Goal: Transaction & Acquisition: Purchase product/service

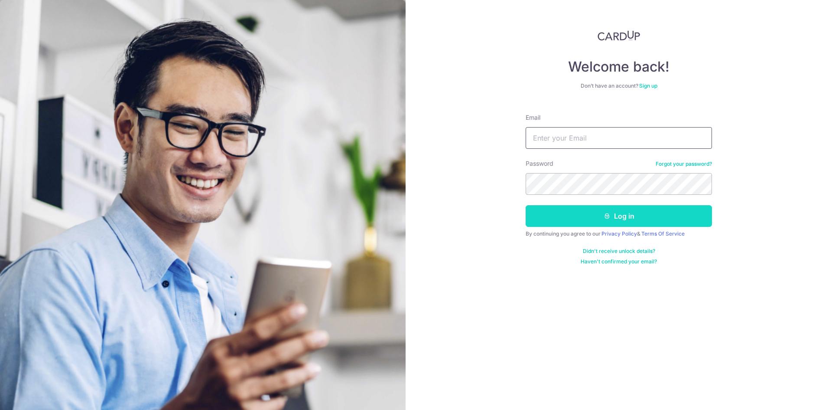
type input "zhuang11@hotmail.com"
click at [639, 210] on button "Log in" at bounding box center [619, 216] width 186 height 22
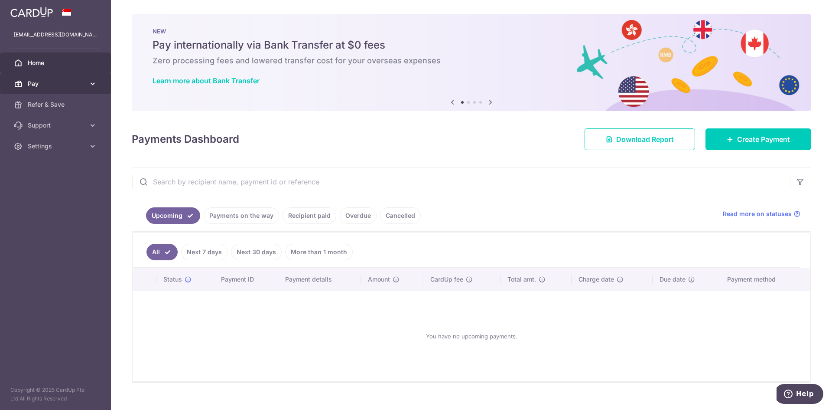
click at [66, 84] on span "Pay" at bounding box center [56, 83] width 57 height 9
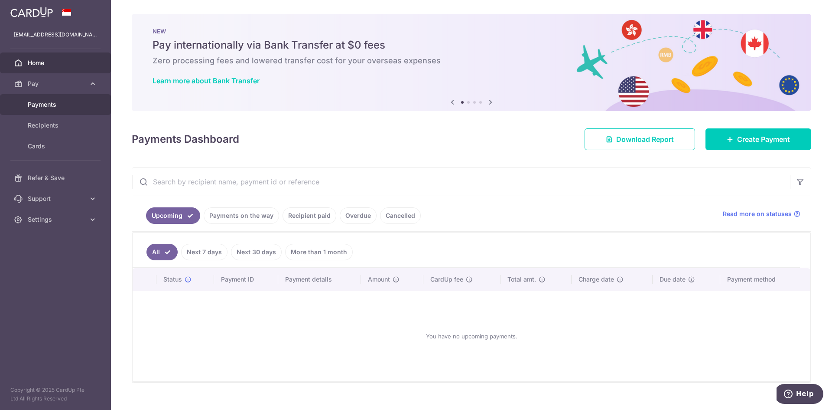
click at [56, 98] on link "Payments" at bounding box center [55, 104] width 111 height 21
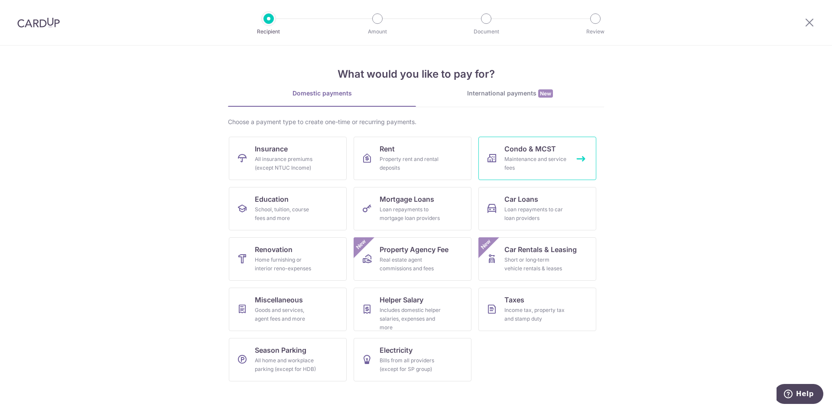
click at [528, 149] on span "Condo & MCST" at bounding box center [531, 149] width 52 height 10
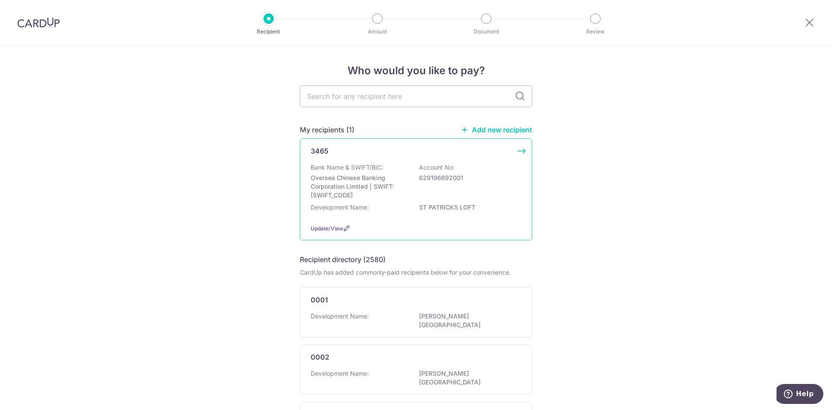
click at [485, 163] on div "Bank Name & SWIFT/BIC: Oversea Chinese Banking Corporation Limited | SWIFT: OCB…" at bounding box center [416, 181] width 211 height 36
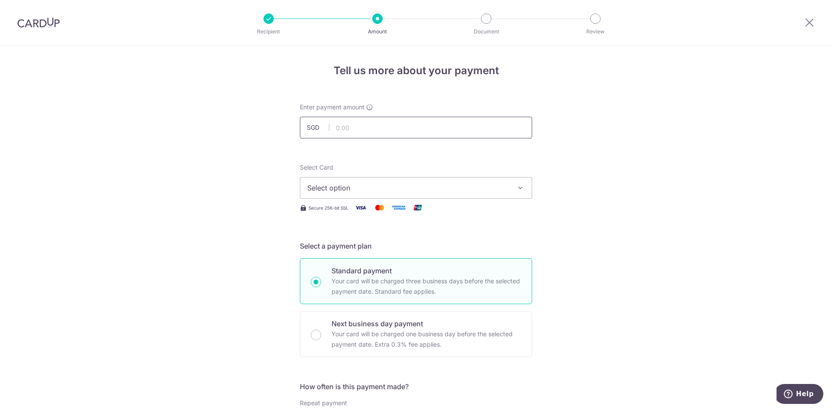
click at [456, 127] on input "text" at bounding box center [416, 128] width 232 height 22
type input "1,050.00"
click at [432, 193] on button "Select option" at bounding box center [416, 188] width 232 height 22
click at [476, 185] on span "Select option" at bounding box center [408, 188] width 202 height 10
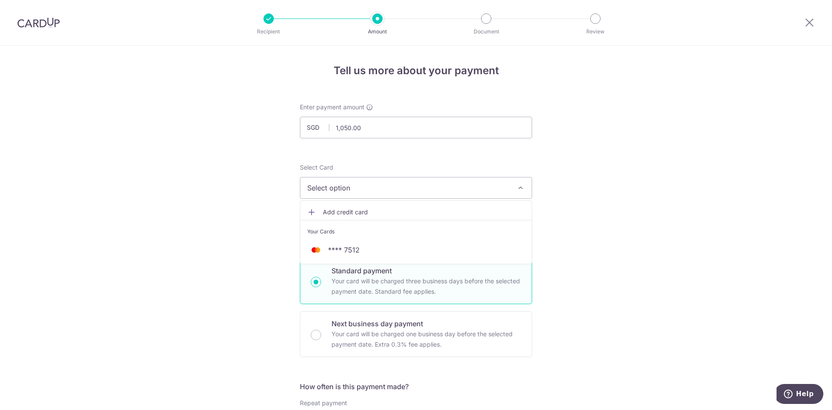
click at [421, 206] on link "Add credit card" at bounding box center [416, 212] width 232 height 16
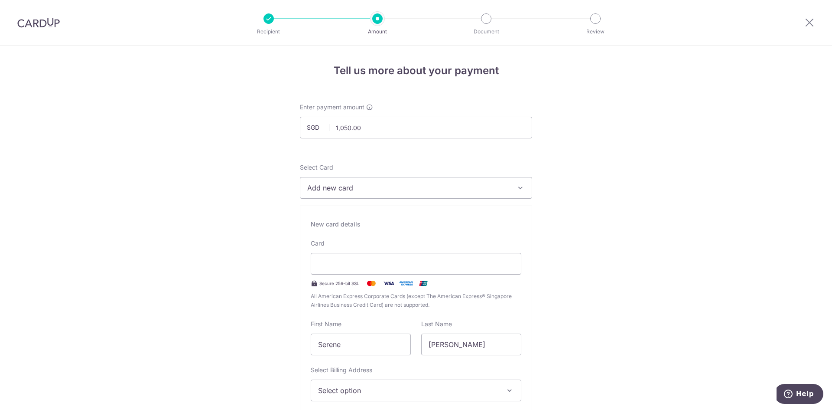
click at [411, 177] on button "Add new card" at bounding box center [416, 188] width 232 height 22
click at [362, 247] on span "**** 7512" at bounding box center [416, 250] width 218 height 10
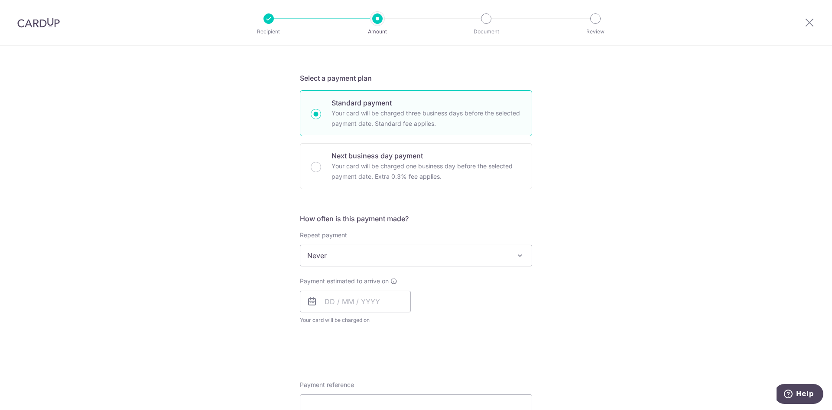
scroll to position [217, 0]
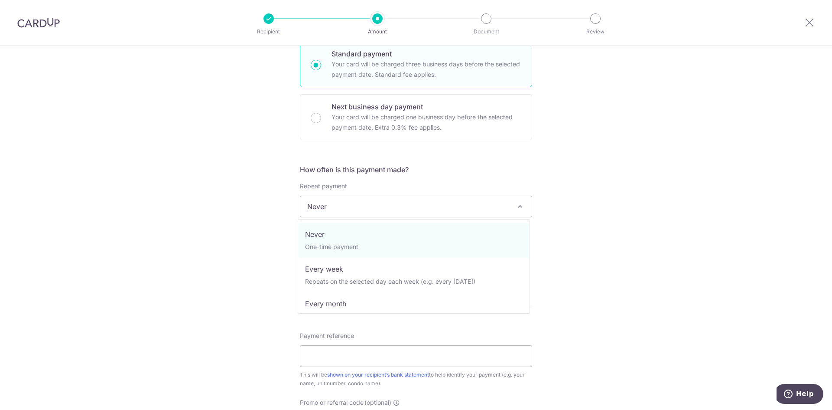
click at [417, 200] on span "Never" at bounding box center [416, 206] width 232 height 21
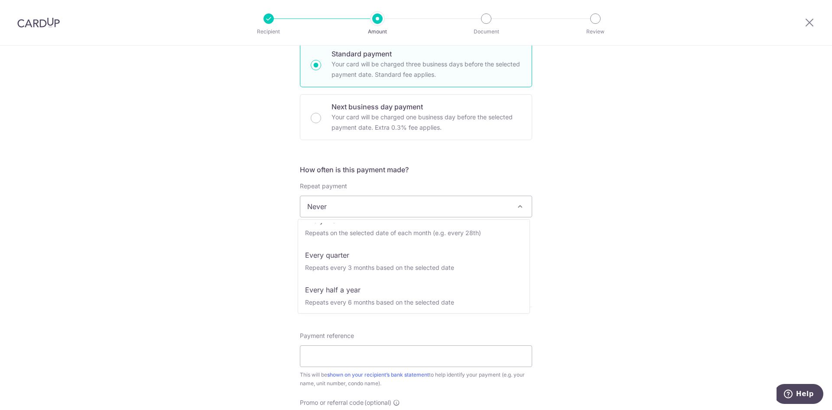
scroll to position [87, 0]
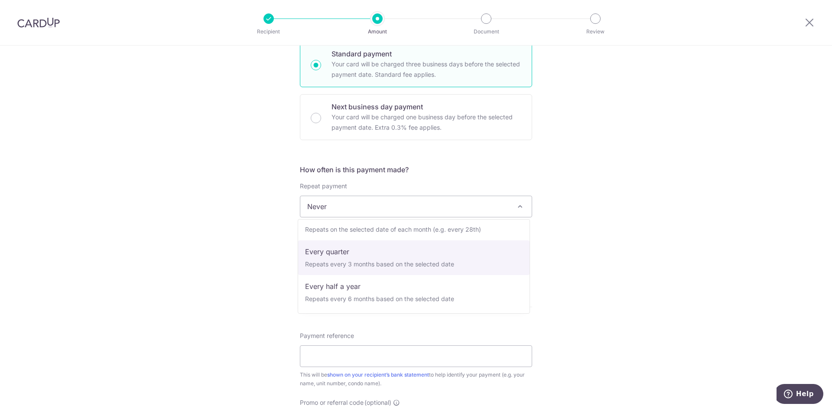
select select "4"
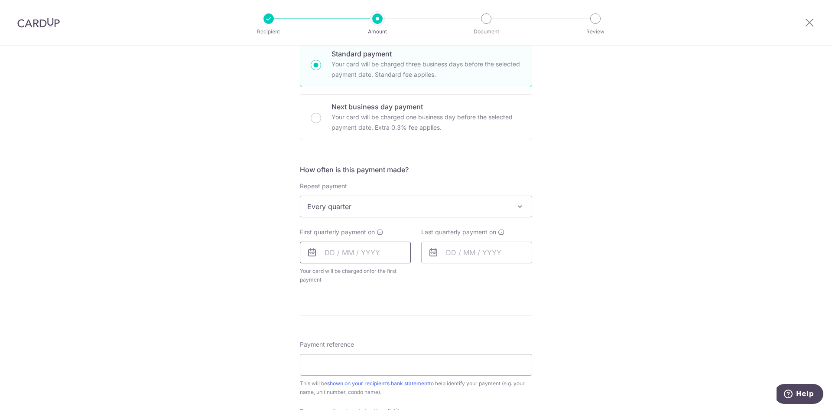
click at [323, 250] on input "text" at bounding box center [355, 252] width 111 height 22
click at [591, 287] on div "Tell us more about your payment Enter payment amount SGD 1,050.00 1050.00 Selec…" at bounding box center [416, 225] width 832 height 793
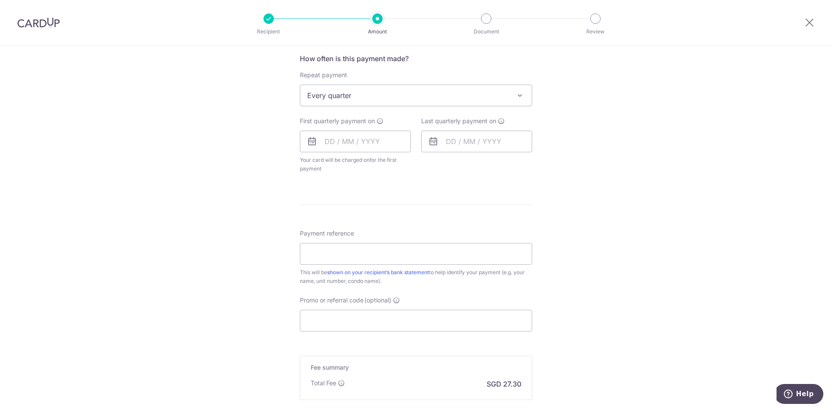
scroll to position [347, 0]
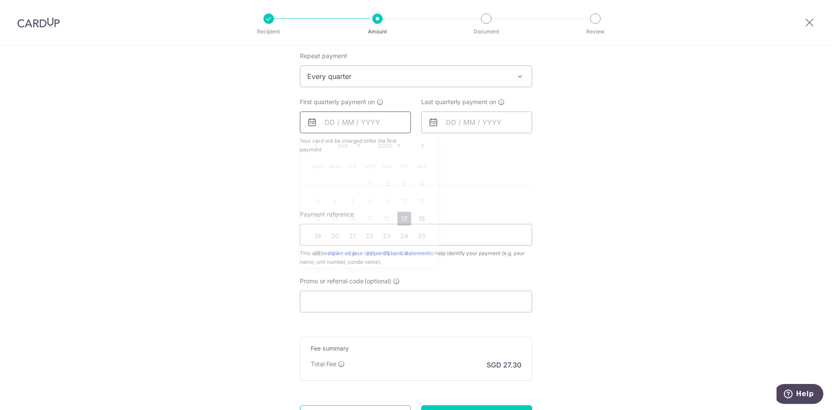
click at [323, 126] on input "text" at bounding box center [355, 122] width 111 height 22
click at [337, 254] on link "27" at bounding box center [335, 253] width 14 height 14
type input "[DATE]"
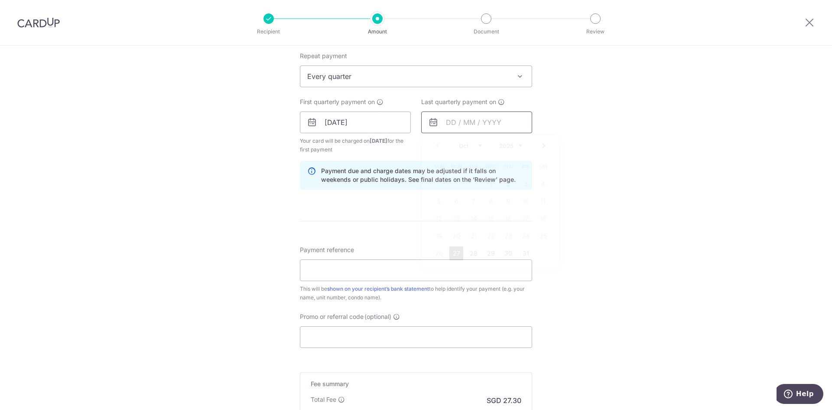
click at [453, 124] on input "text" at bounding box center [476, 122] width 111 height 22
click at [506, 146] on select "2025 2026 2027 2028 2029 2030 2031 2032 2033 2034 2035" at bounding box center [510, 145] width 23 height 7
click at [480, 147] on div "Jan Feb Mar Apr May Jun Jul Aug Sep Oct Nov Dec 2025 2026 2027 2028 2029 2030 2…" at bounding box center [490, 145] width 63 height 7
click at [479, 147] on select "Jan Feb Mar Apr May Jun Jul Aug Sep Oct Nov Dec" at bounding box center [470, 145] width 23 height 7
click at [509, 254] on link "31" at bounding box center [509, 253] width 14 height 14
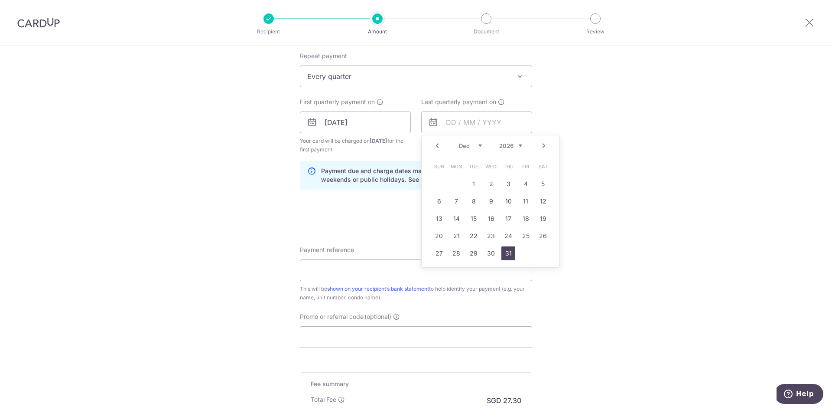
type input "31/12/2026"
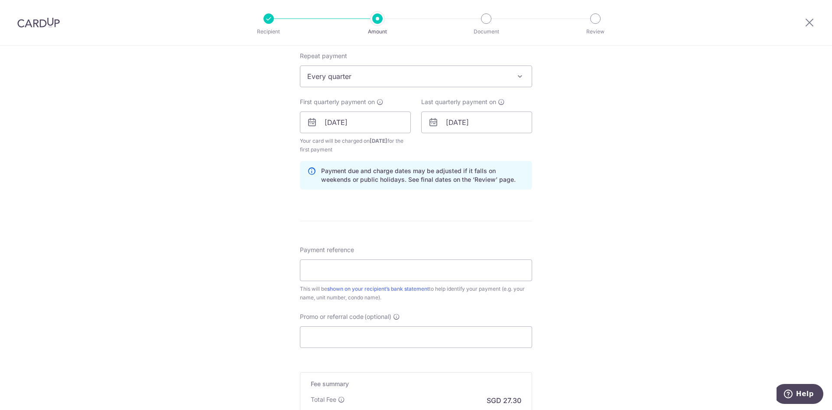
click at [612, 238] on div "Tell us more about your payment Enter payment amount SGD 1,050.00 1050.00 Selec…" at bounding box center [416, 113] width 832 height 829
click at [487, 270] on input "Payment reference" at bounding box center [416, 270] width 232 height 22
type input "0"
type input "43-02-07"
click at [616, 322] on div "Tell us more about your payment Enter payment amount SGD 1,050.00 1050.00 Selec…" at bounding box center [416, 113] width 832 height 829
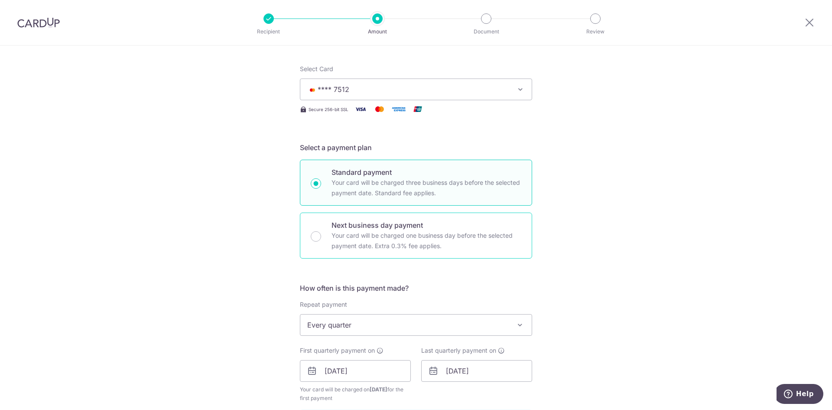
scroll to position [0, 0]
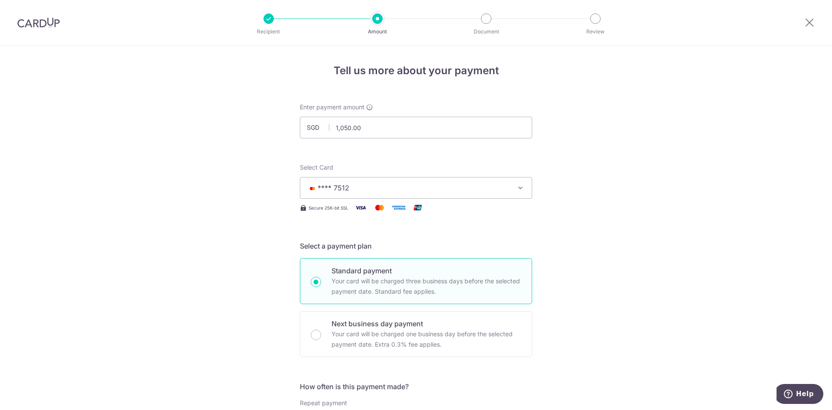
click at [409, 186] on span "**** 7512" at bounding box center [408, 188] width 202 height 10
click at [369, 209] on span "Add credit card" at bounding box center [424, 212] width 202 height 9
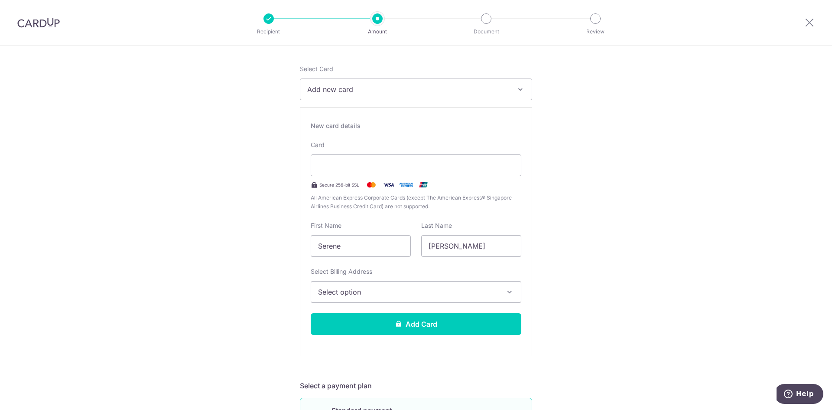
scroll to position [173, 0]
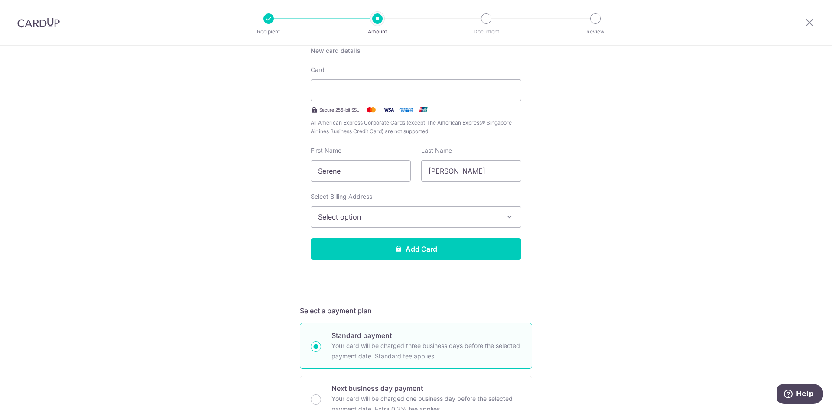
click at [385, 215] on span "Select option" at bounding box center [408, 217] width 180 height 10
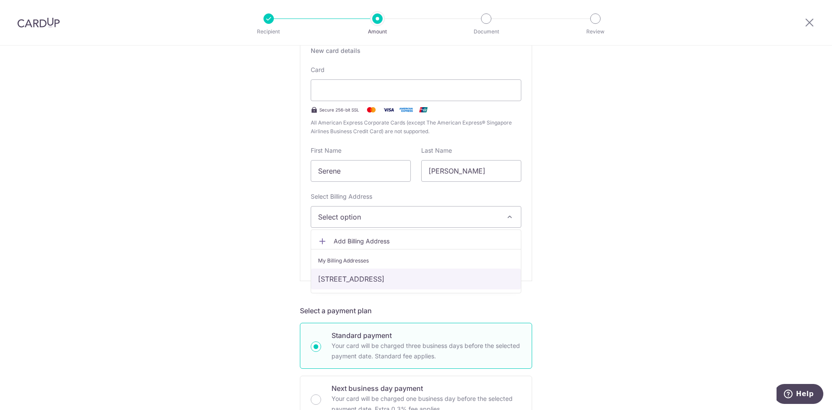
click at [382, 274] on link "43 Saint Patricks Road, #02-07, Singapore, Singapore, Singapore-424165" at bounding box center [416, 278] width 210 height 21
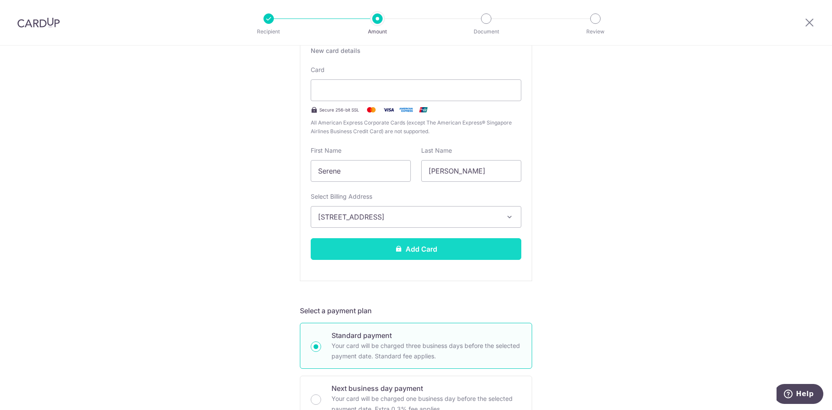
click at [454, 252] on button "Add Card" at bounding box center [416, 249] width 211 height 22
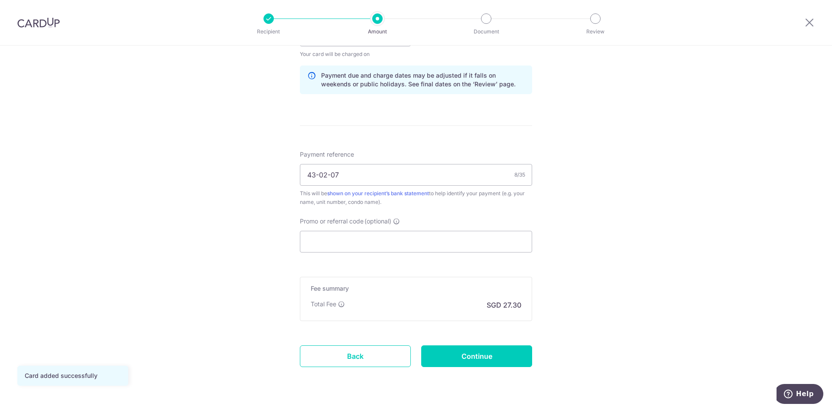
scroll to position [456, 0]
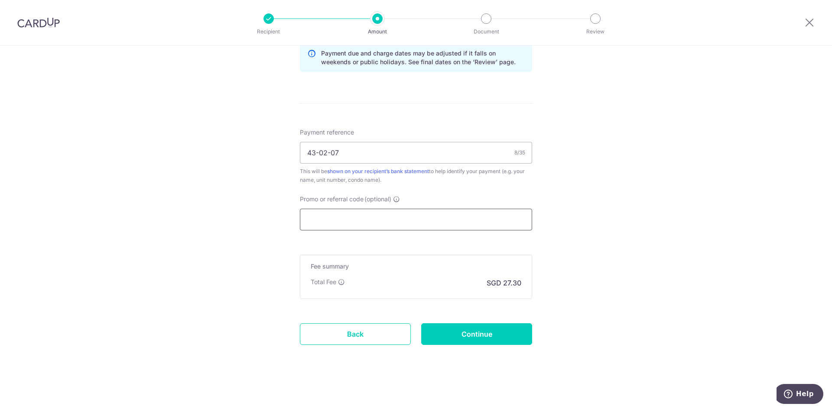
click at [362, 215] on input "Promo or referral code (optional)" at bounding box center [416, 220] width 232 height 22
paste input "OFF225"
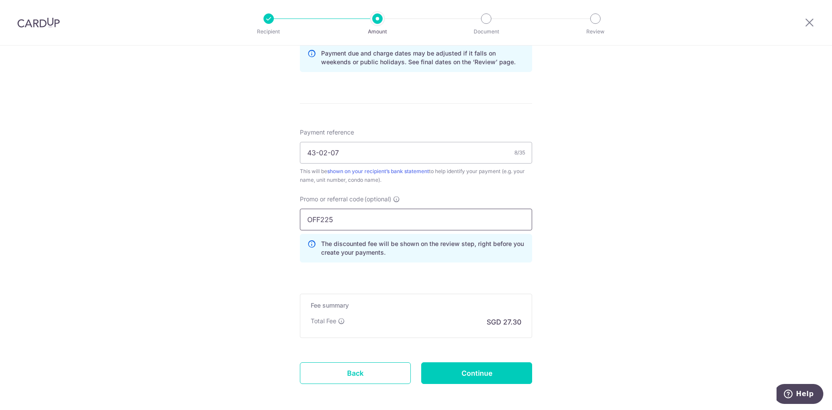
type input "OFF225"
click at [565, 254] on div "Tell us more about your payment Enter payment amount SGD 1,050.00 1050.00 Card …" at bounding box center [416, 19] width 832 height 859
click at [512, 375] on input "Continue" at bounding box center [476, 373] width 111 height 22
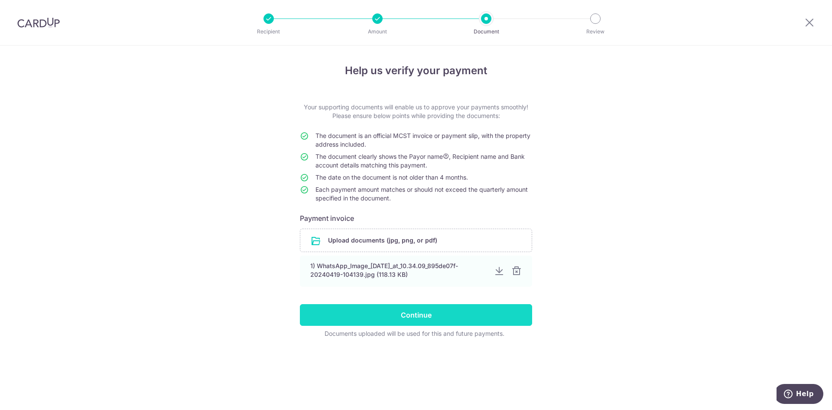
click at [372, 310] on input "Continue" at bounding box center [416, 315] width 232 height 22
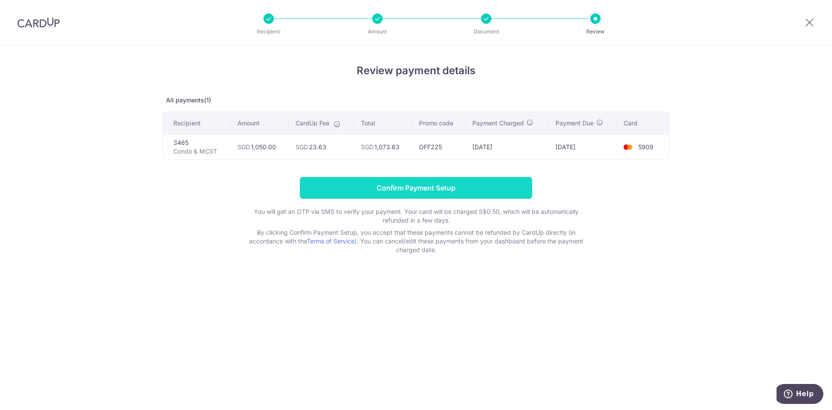
click at [425, 189] on input "Confirm Payment Setup" at bounding box center [416, 188] width 232 height 22
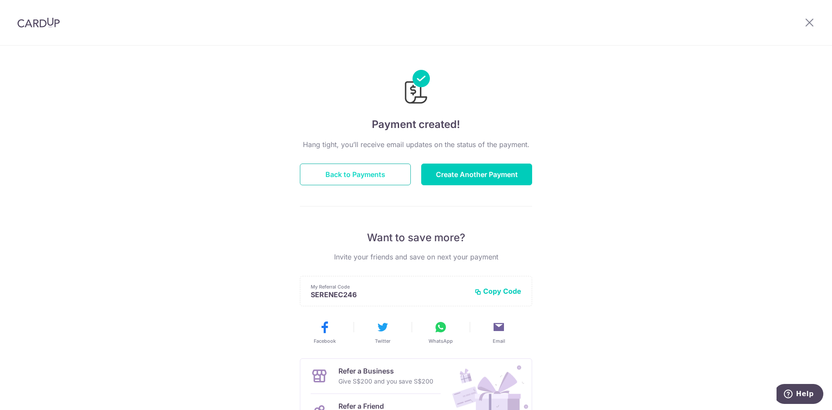
click at [335, 181] on button "Back to Payments" at bounding box center [355, 174] width 111 height 22
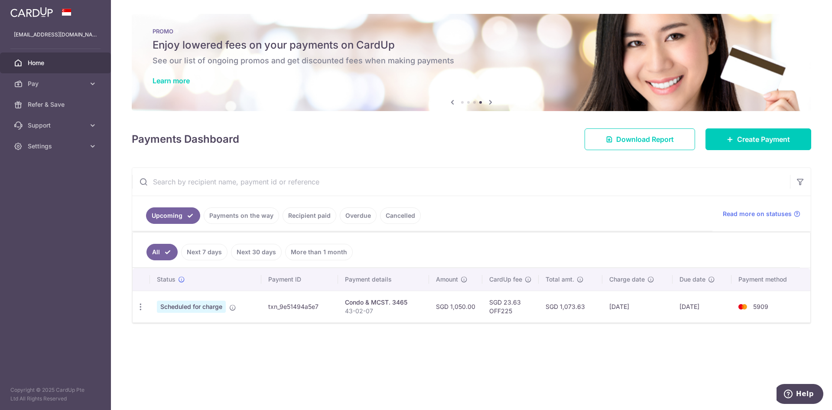
click at [46, 62] on span "Home" at bounding box center [56, 63] width 57 height 9
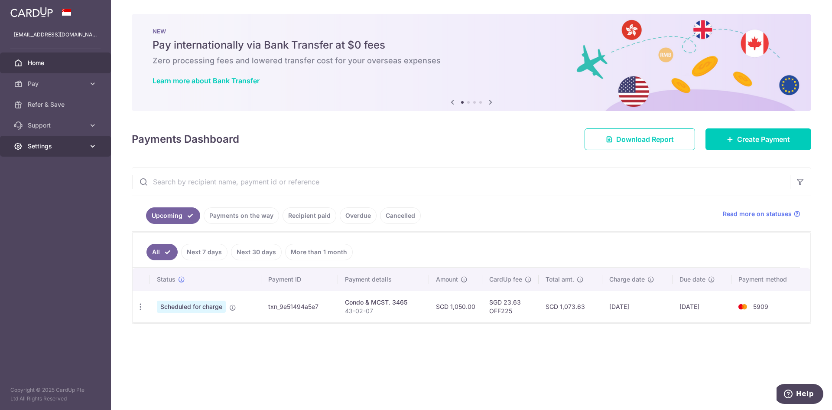
click at [75, 145] on span "Settings" at bounding box center [56, 146] width 57 height 9
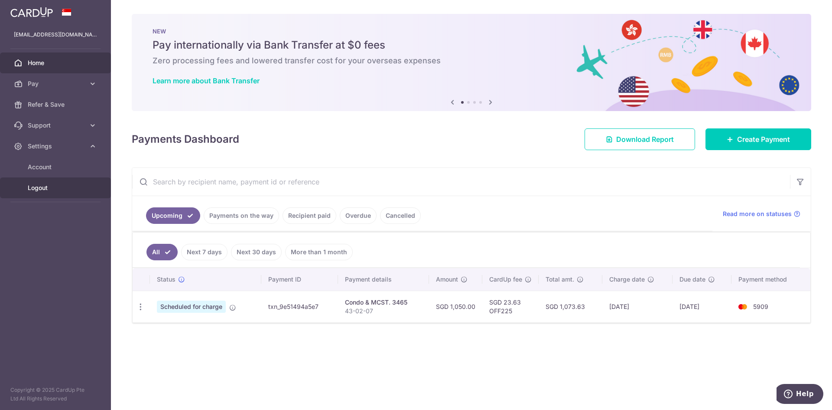
click at [51, 189] on span "Logout" at bounding box center [56, 187] width 57 height 9
